Goal: Task Accomplishment & Management: Manage account settings

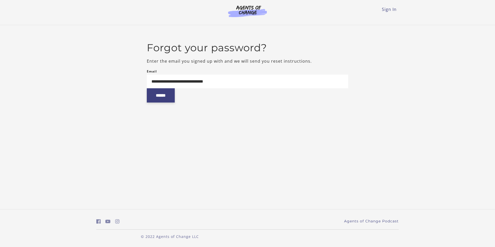
type input "**********"
click at [154, 95] on input "******" at bounding box center [161, 95] width 28 height 14
